Goal: Find specific page/section: Find specific page/section

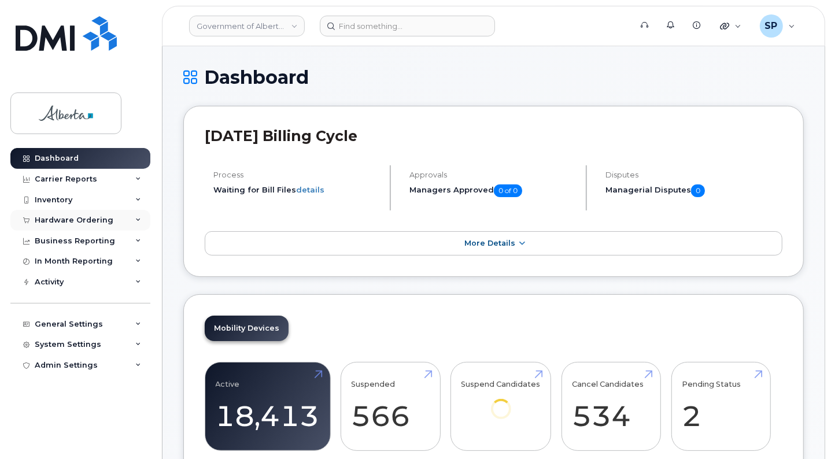
click at [63, 220] on div "Hardware Ordering" at bounding box center [74, 220] width 79 height 9
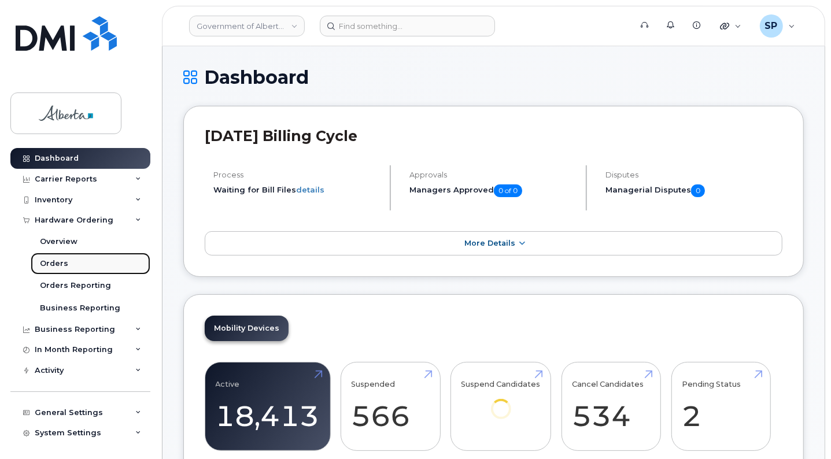
click at [59, 266] on div "Orders" at bounding box center [54, 264] width 28 height 10
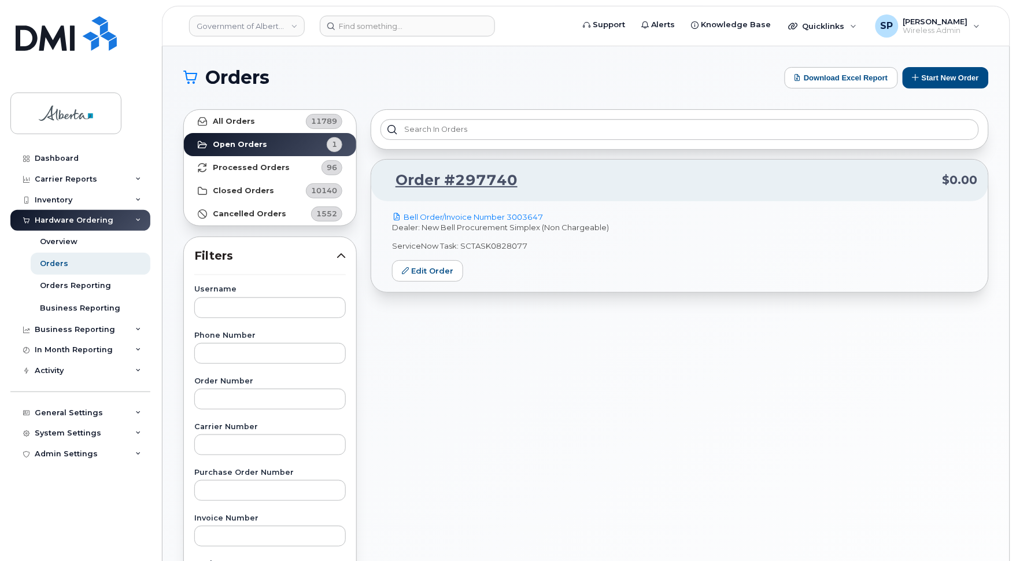
drag, startPoint x: 819, startPoint y: 1, endPoint x: 556, endPoint y: 454, distance: 524.4
click at [556, 454] on div "Order #297740 $0.00 Bell Order/Invoice Number 3003647 Dealer: New Bell Procurem…" at bounding box center [680, 508] width 632 height 813
click at [417, 28] on input at bounding box center [407, 26] width 175 height 21
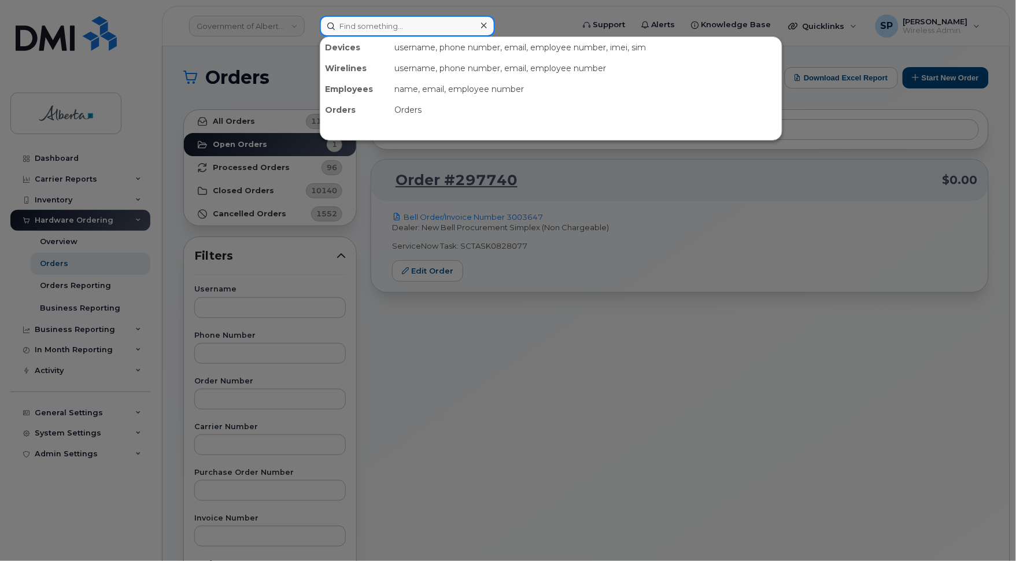
paste input "Grace Li'"
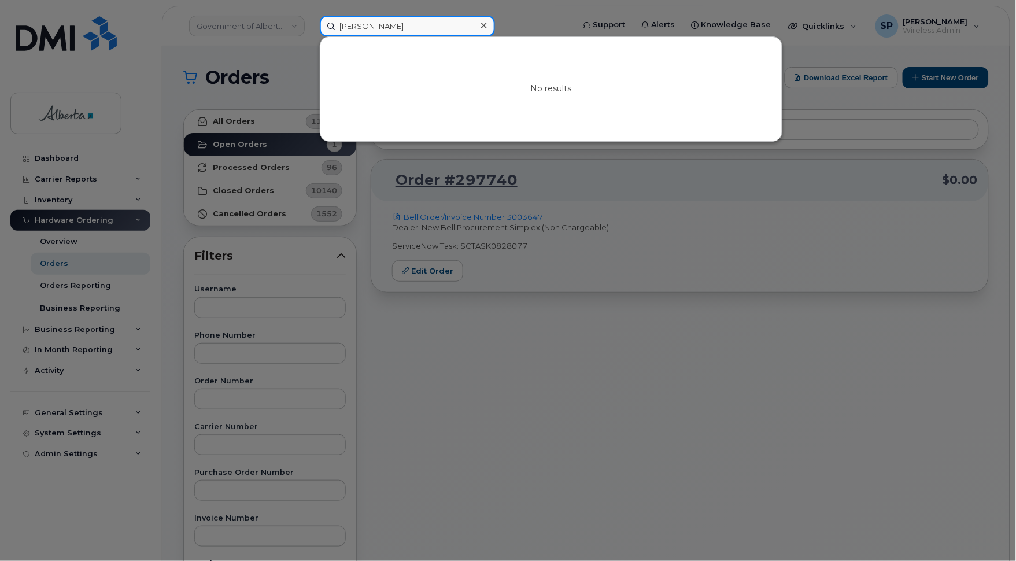
type input "[PERSON_NAME]"
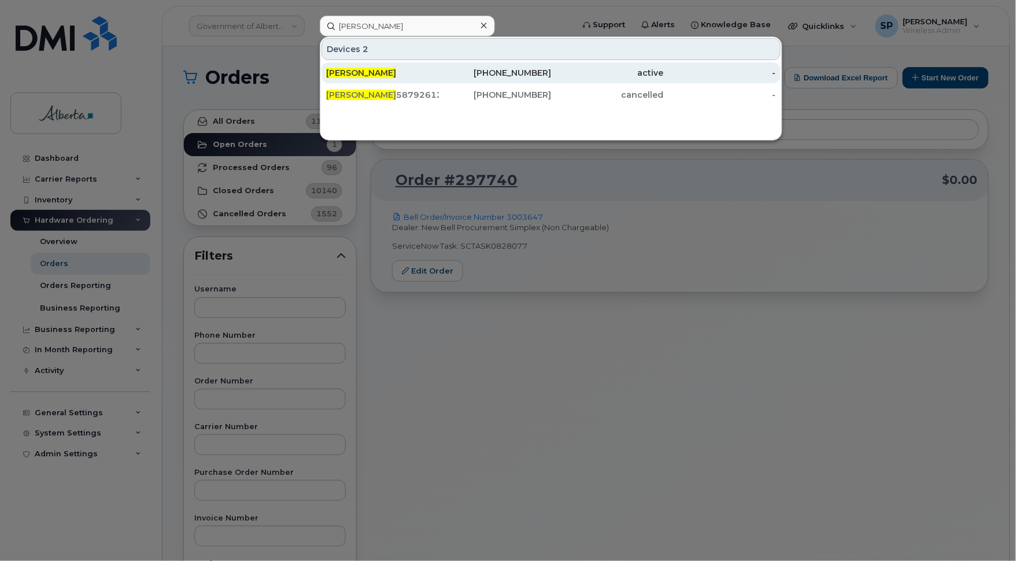
click at [525, 78] on div "587-926-1259" at bounding box center [495, 73] width 113 height 12
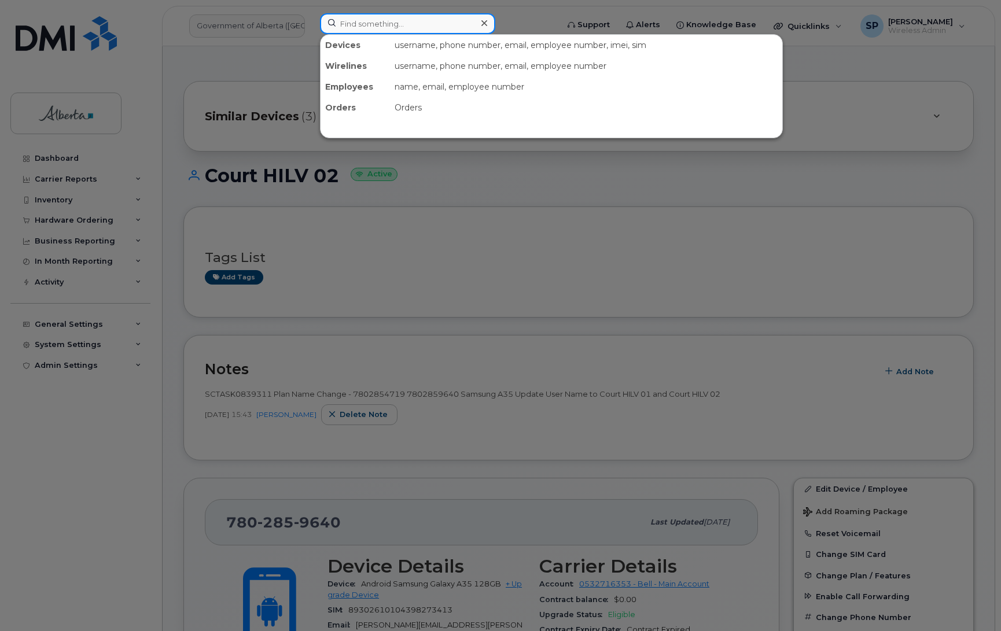
click at [352, 19] on input at bounding box center [407, 23] width 175 height 21
paste input "5873858831"
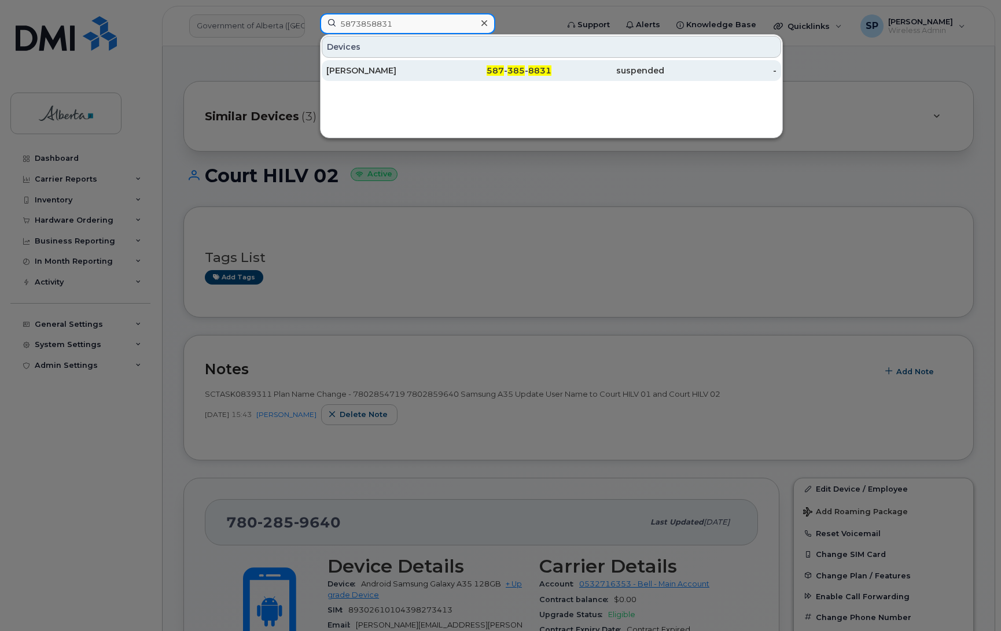
type input "5873858831"
click at [355, 69] on div "Kevin Hay" at bounding box center [382, 71] width 113 height 12
